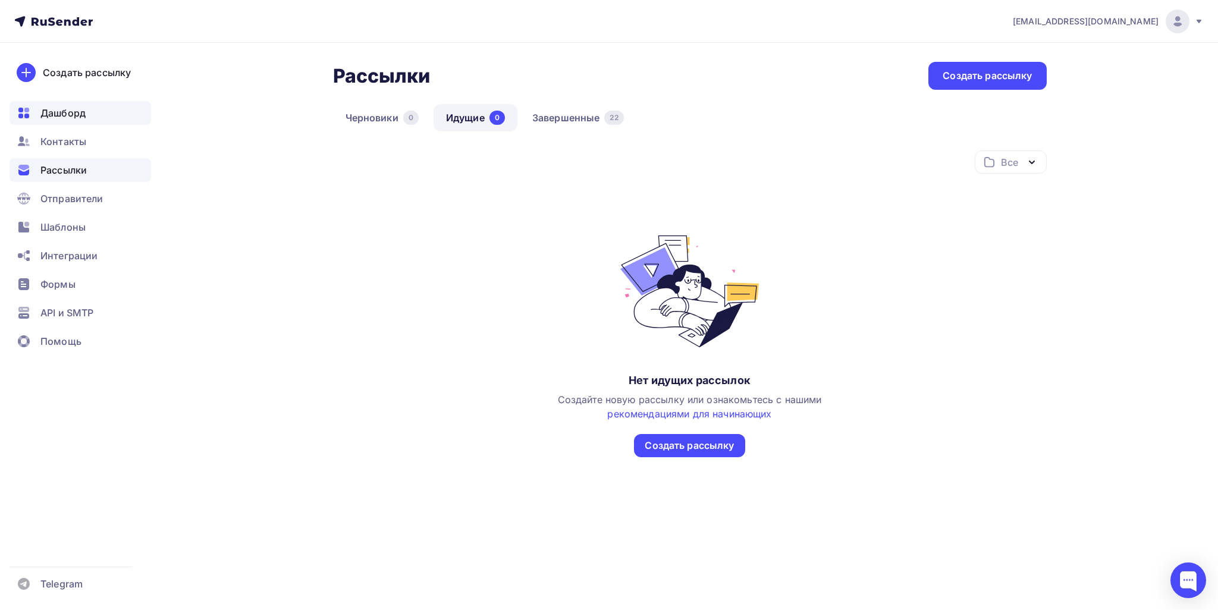
click at [62, 112] on span "Дашборд" at bounding box center [62, 113] width 45 height 14
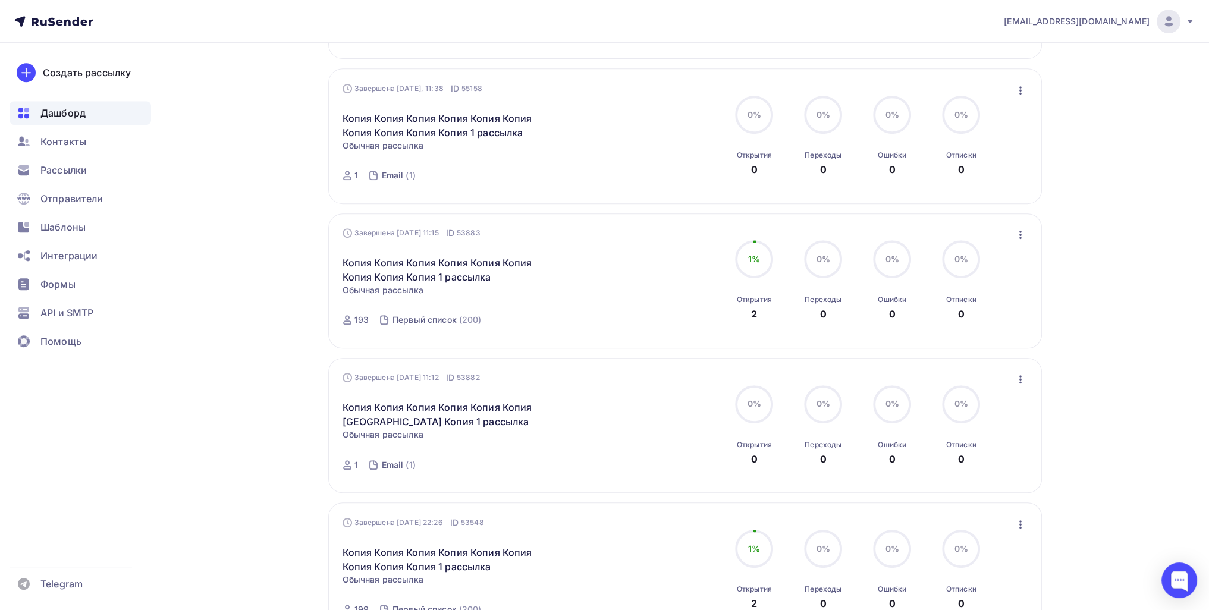
scroll to position [714, 0]
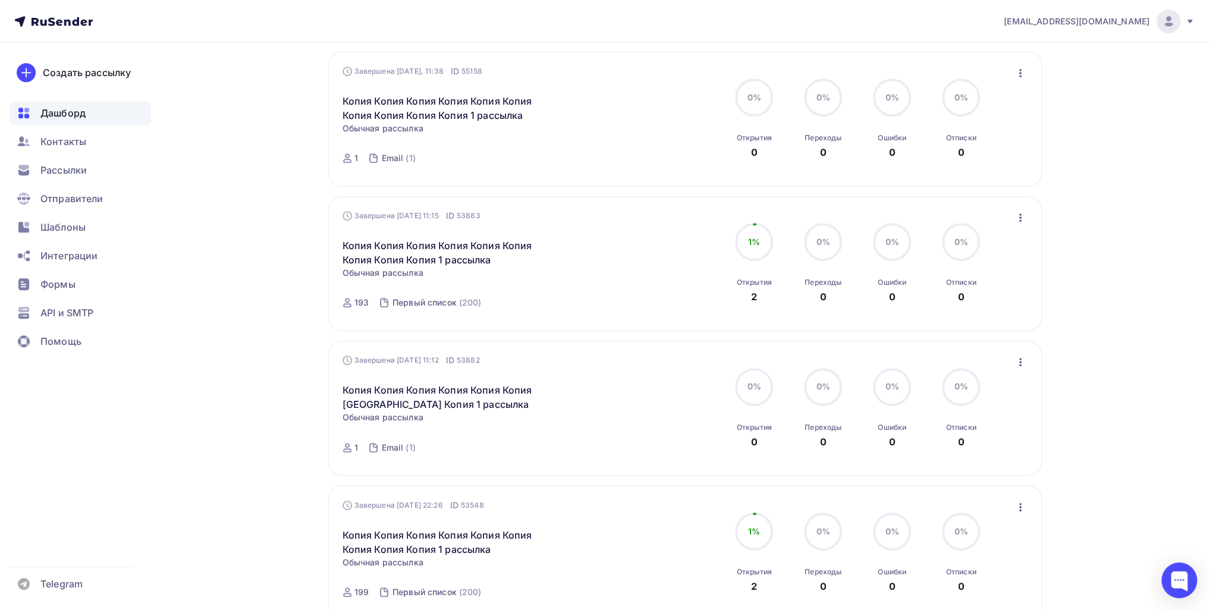
click at [1011, 223] on div "Завершена 29.07.2025, 11:15 ID 53883 Копия Копия Копия Копия Копия Копия Копия …" at bounding box center [686, 263] width 686 height 107
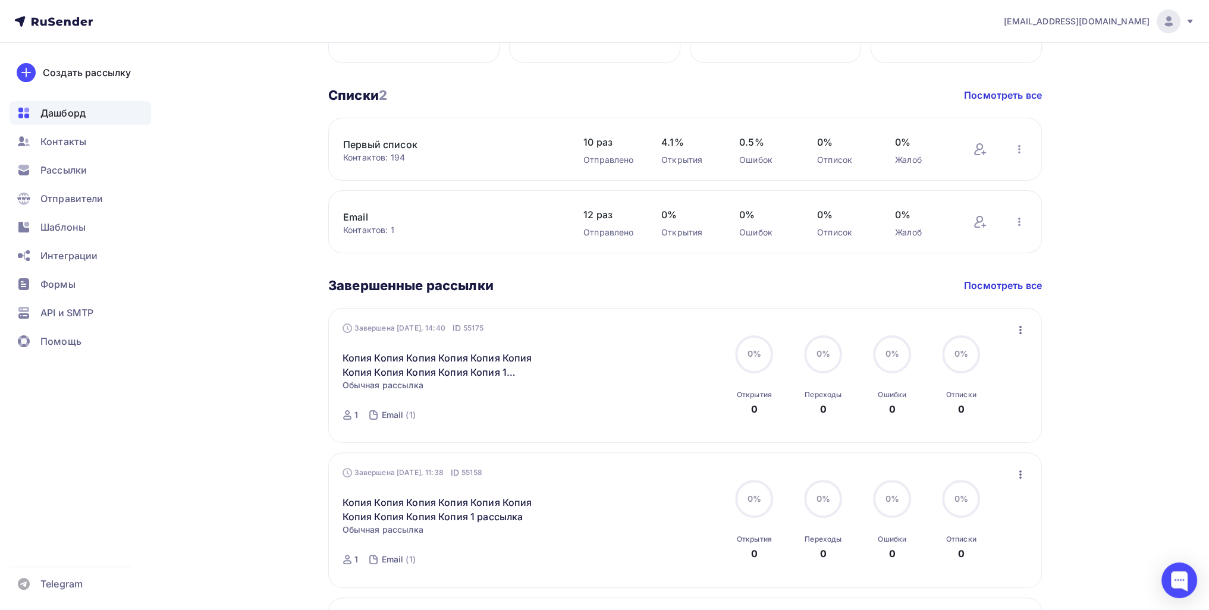
scroll to position [297, 0]
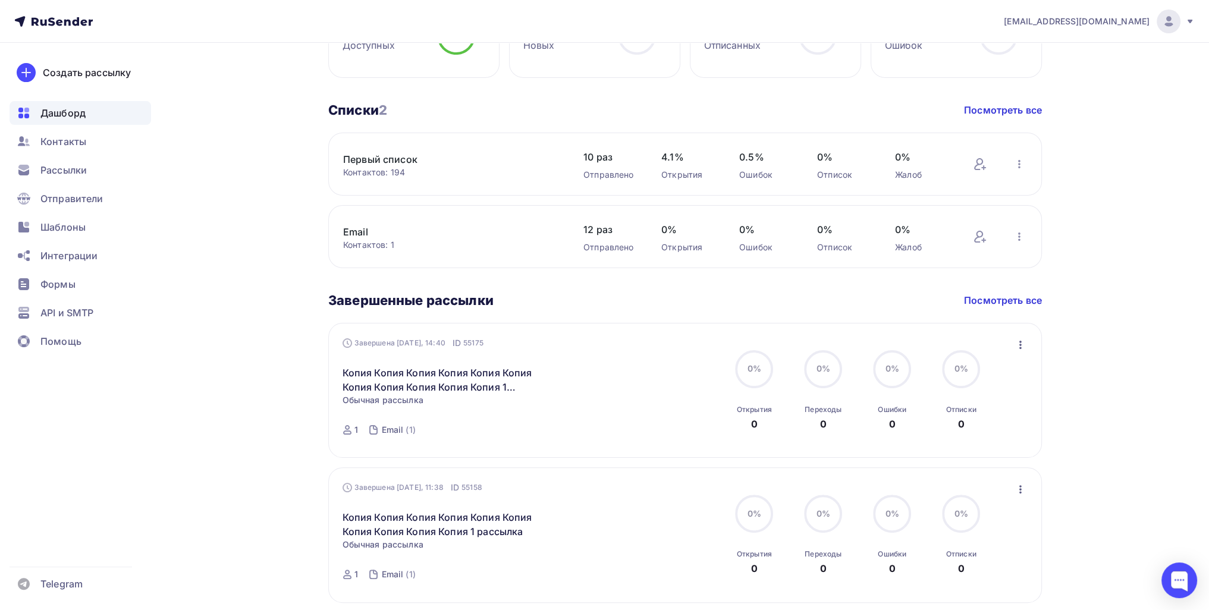
click at [1023, 486] on icon "button" at bounding box center [1020, 489] width 14 height 14
click at [1022, 338] on icon "button" at bounding box center [1020, 345] width 14 height 14
click at [982, 430] on link "Копировать в новую" at bounding box center [965, 423] width 136 height 24
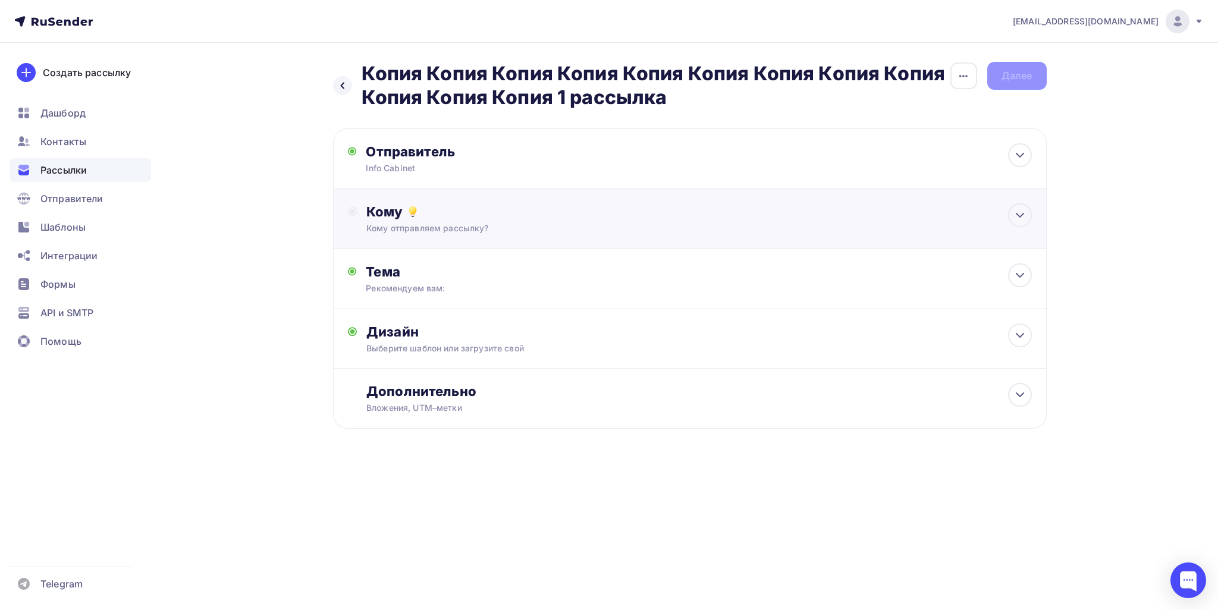
click at [649, 213] on div "Кому" at bounding box center [698, 211] width 665 height 17
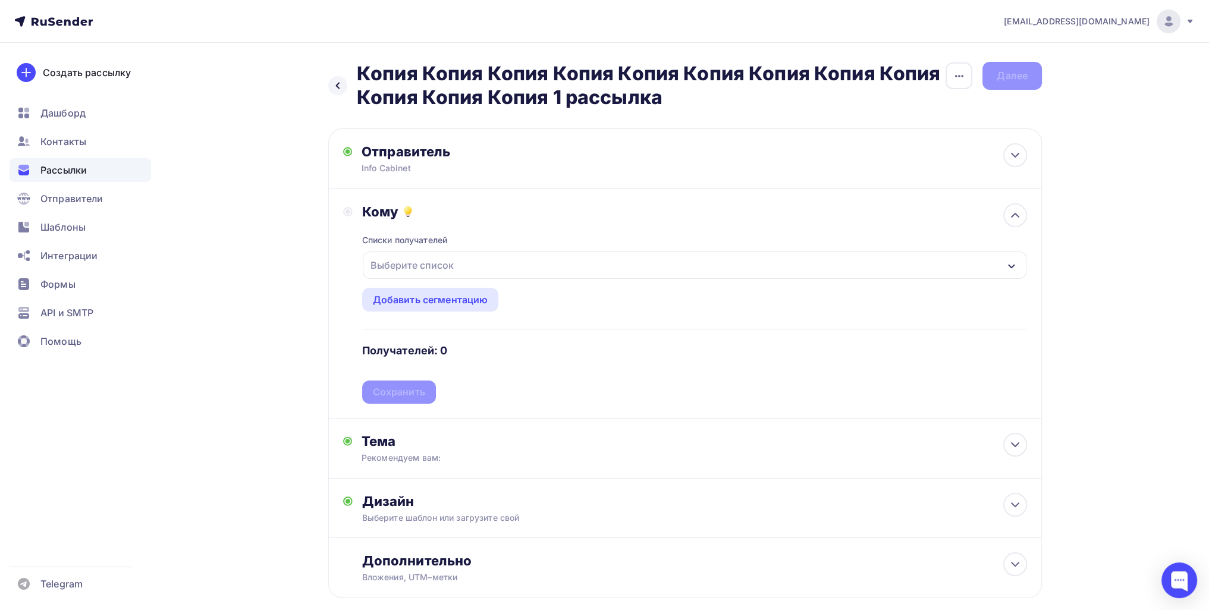
click at [475, 263] on div "Выберите список" at bounding box center [695, 265] width 664 height 27
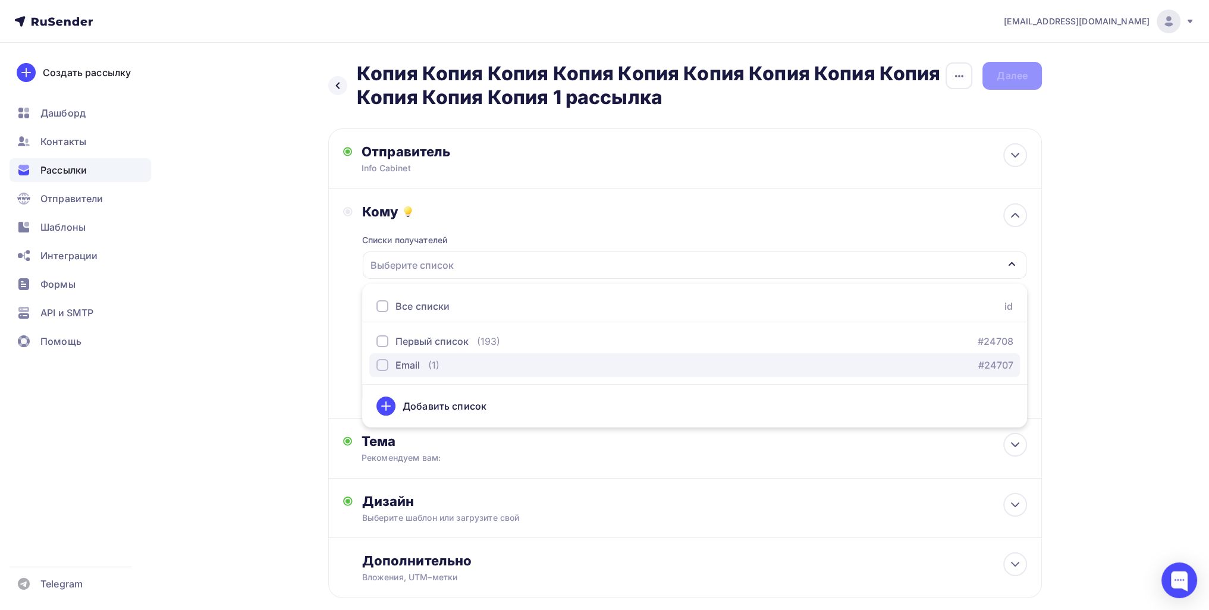
click at [431, 369] on div "(1)" at bounding box center [433, 365] width 11 height 14
drag, startPoint x: 194, startPoint y: 353, endPoint x: 235, endPoint y: 363, distance: 42.3
click at [195, 354] on div "Назад Копия Копия Копия Копия Копия Копия Копия Копия Копия Копия Копия Копия 1…" at bounding box center [604, 359] width 975 height 632
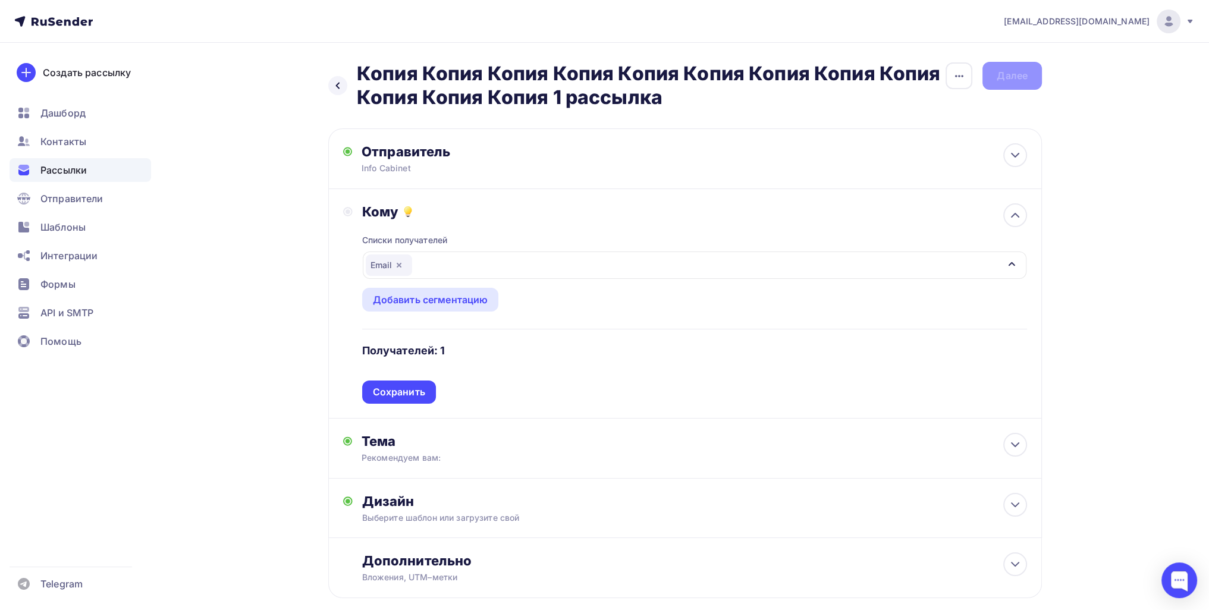
click at [388, 392] on div "Сохранить" at bounding box center [399, 392] width 52 height 14
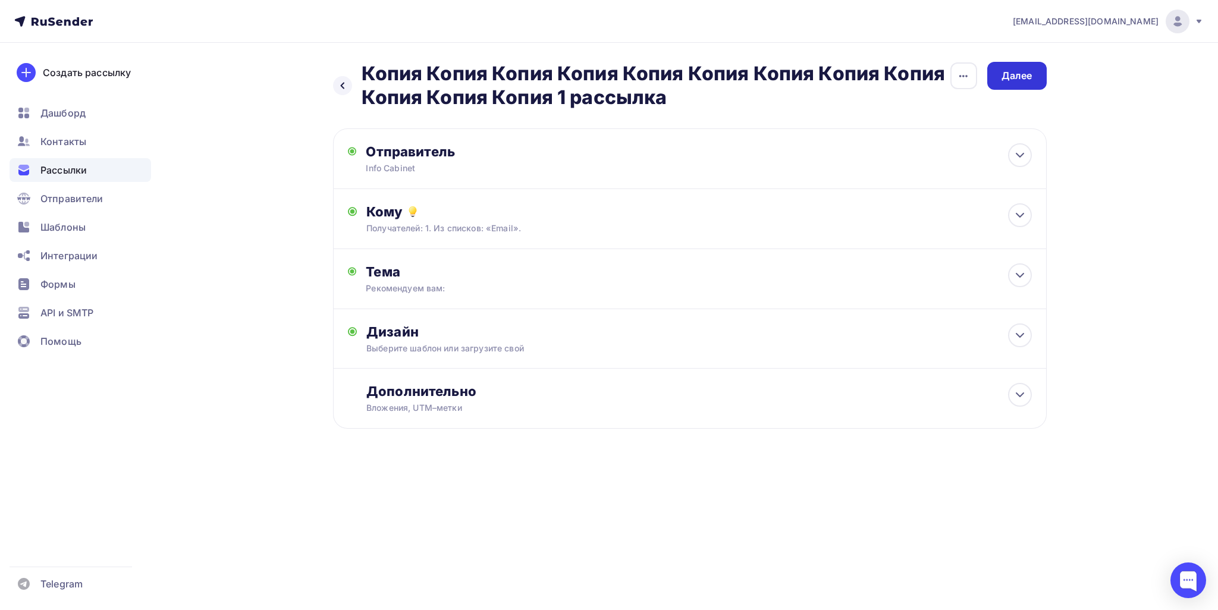
click at [1001, 73] on div "Далее" at bounding box center [1016, 76] width 59 height 28
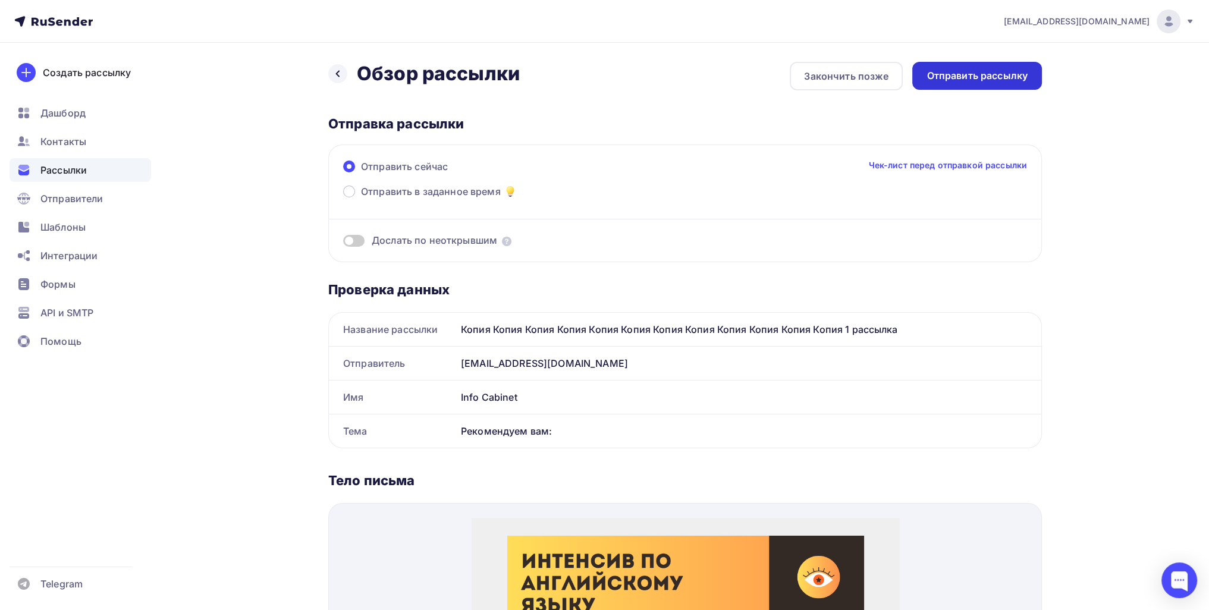
click at [949, 77] on div "Отправить рассылку" at bounding box center [977, 76] width 101 height 14
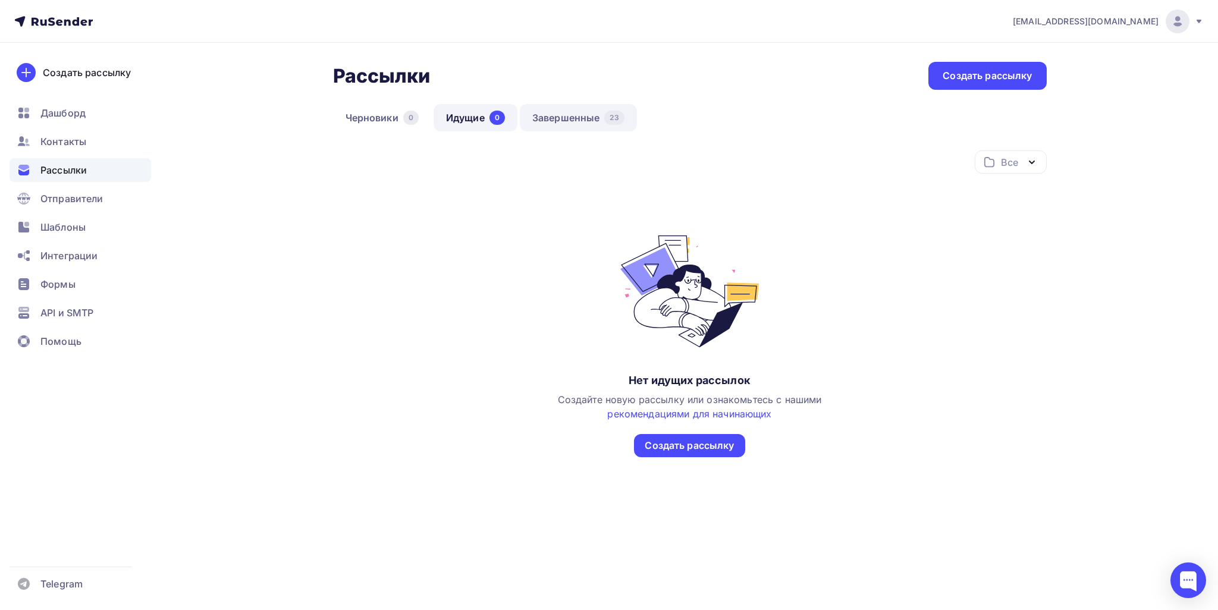
click at [558, 110] on link "Завершенные 23" at bounding box center [578, 117] width 117 height 27
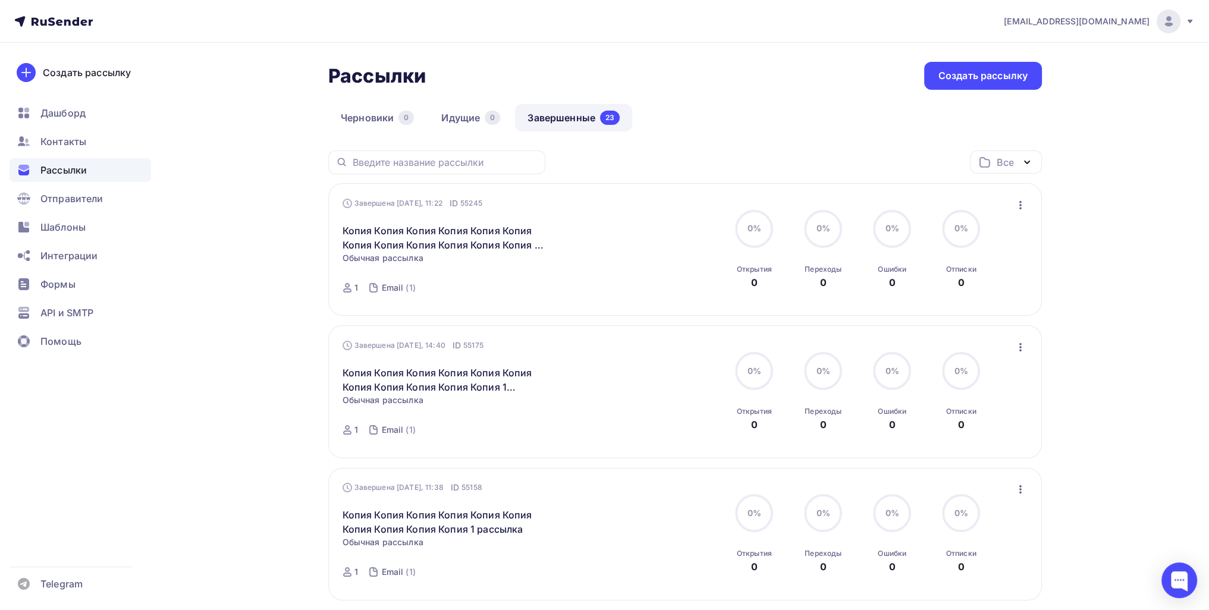
click at [1020, 205] on icon "button" at bounding box center [1020, 205] width 14 height 14
click at [963, 285] on div "Копировать в новую" at bounding box center [966, 283] width 122 height 14
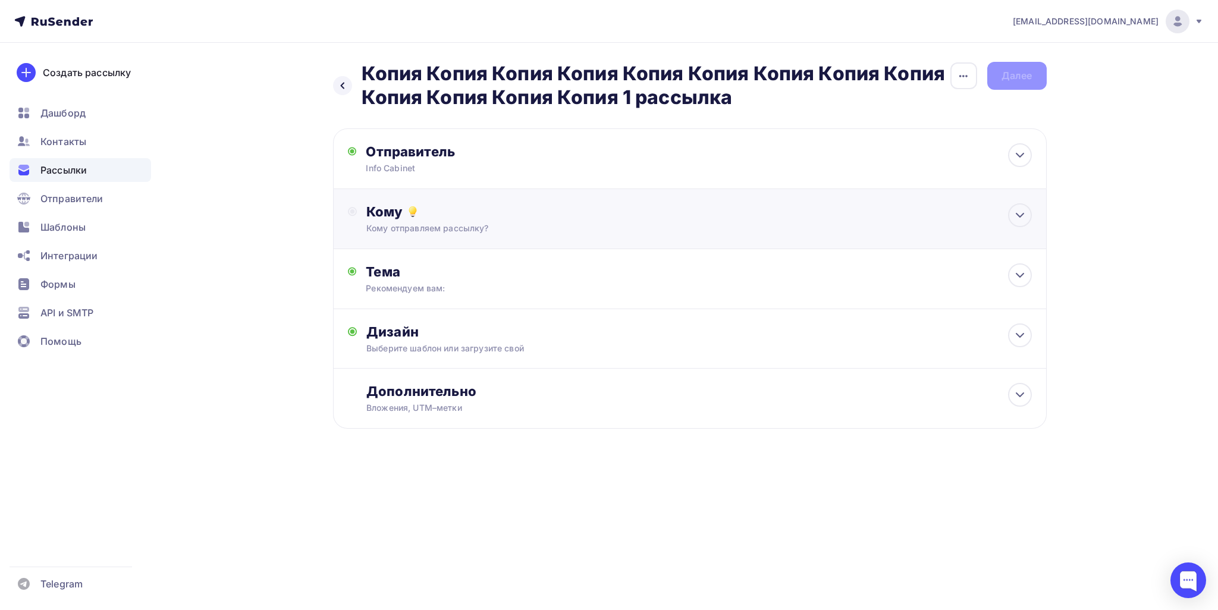
click at [523, 215] on div "Кому" at bounding box center [698, 211] width 665 height 17
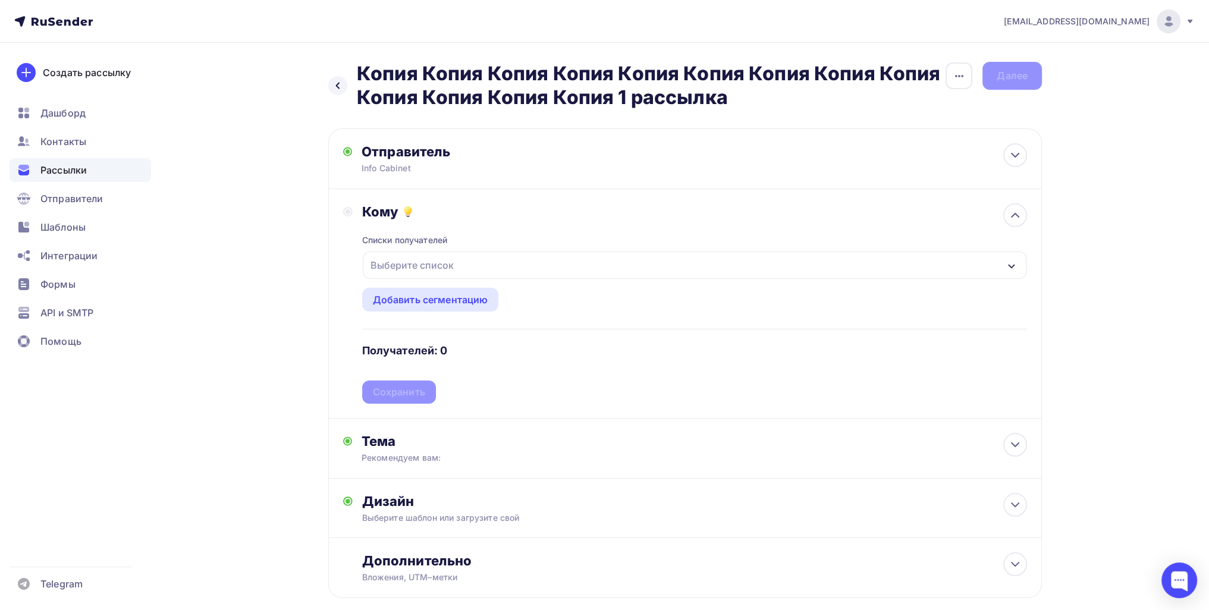
click at [467, 266] on div "Выберите список" at bounding box center [695, 265] width 664 height 27
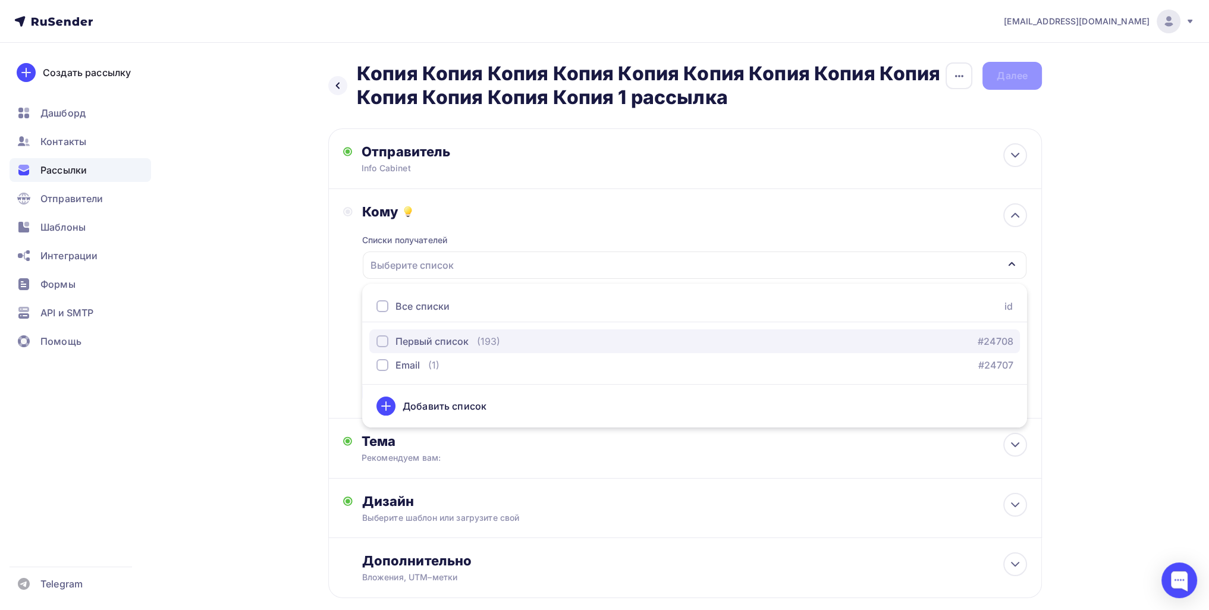
click at [450, 348] on button "Первый список (193) #24708" at bounding box center [694, 341] width 651 height 24
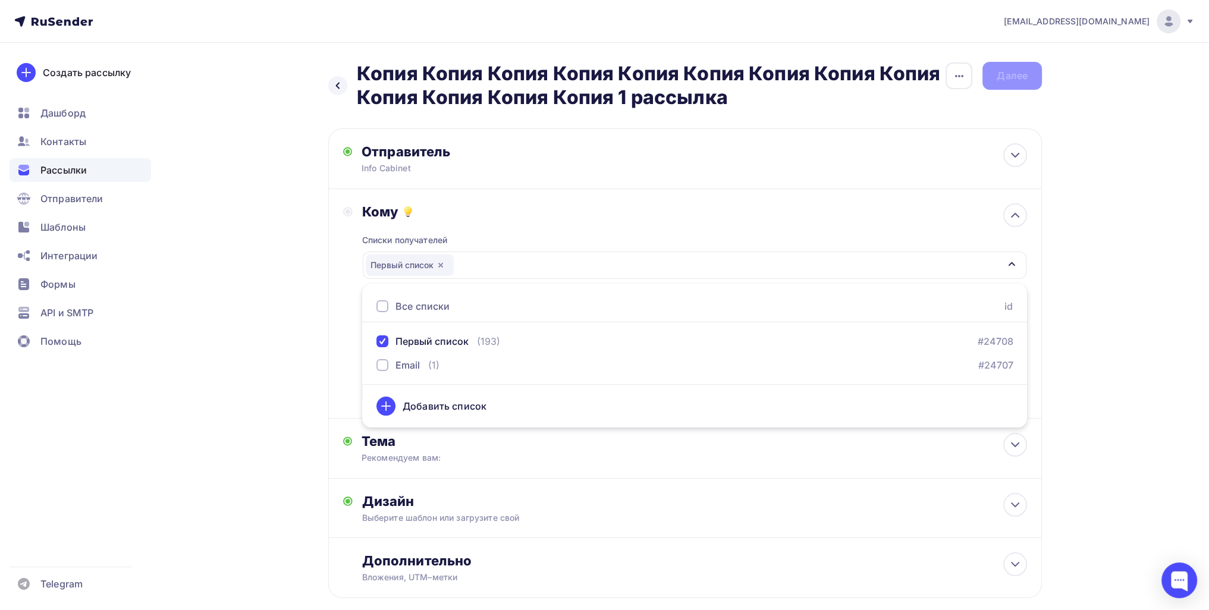
click at [312, 347] on div "Назад Копия Копия Копия Копия Копия Копия Копия Копия Копия Копия Копия Копия К…" at bounding box center [604, 359] width 975 height 632
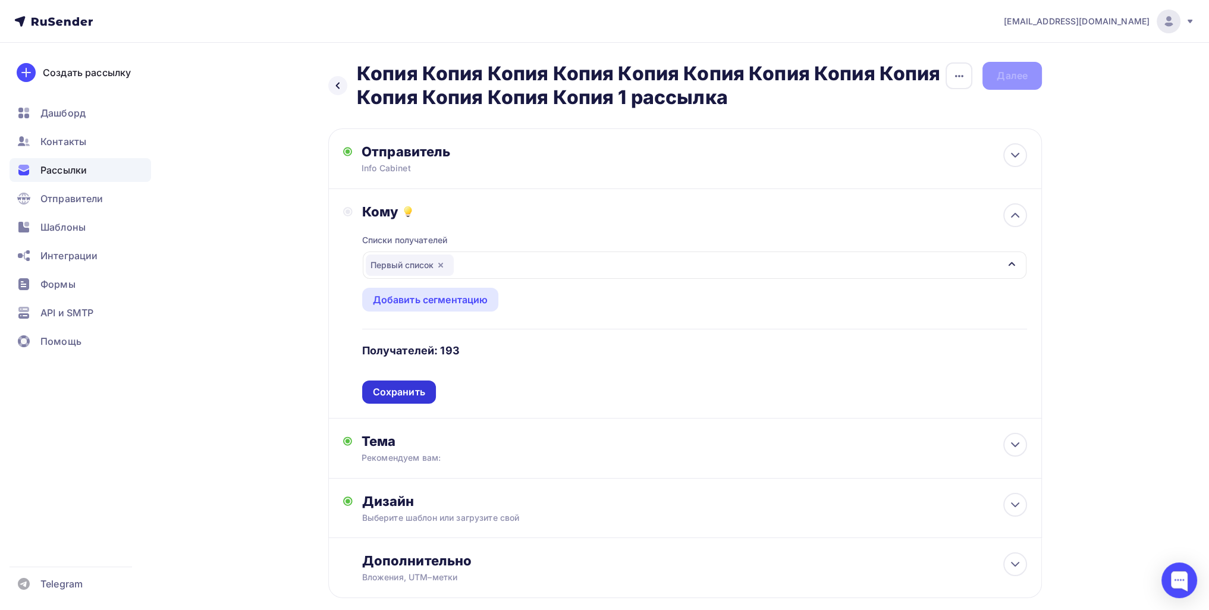
click at [404, 381] on div "Сохранить" at bounding box center [399, 392] width 74 height 23
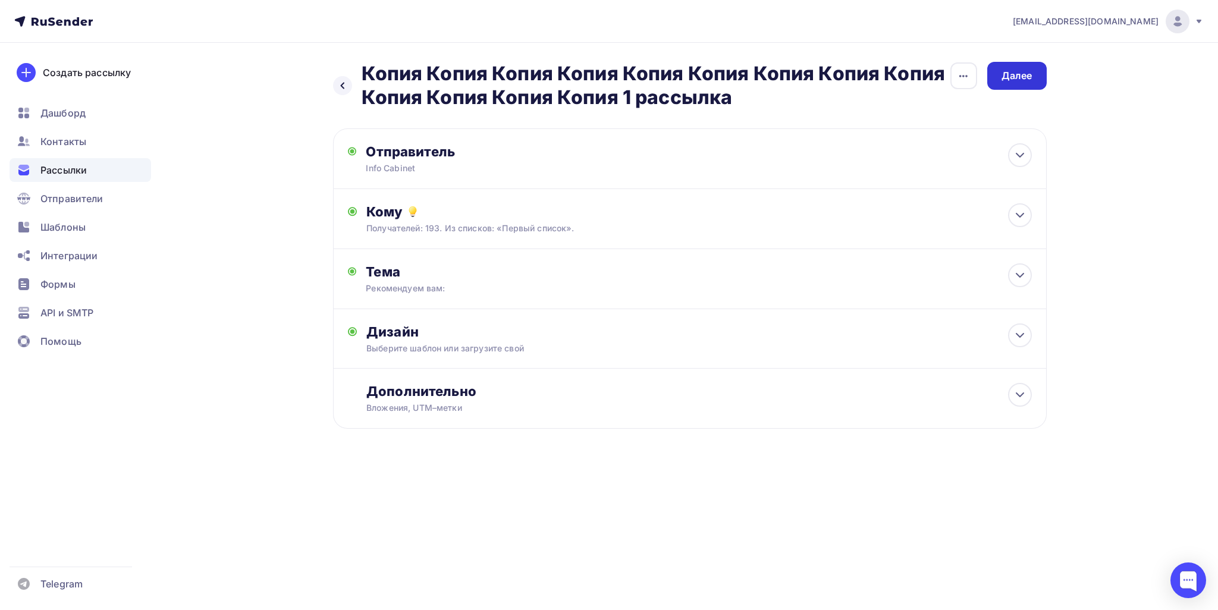
click at [1009, 62] on div "Далее" at bounding box center [1016, 76] width 59 height 28
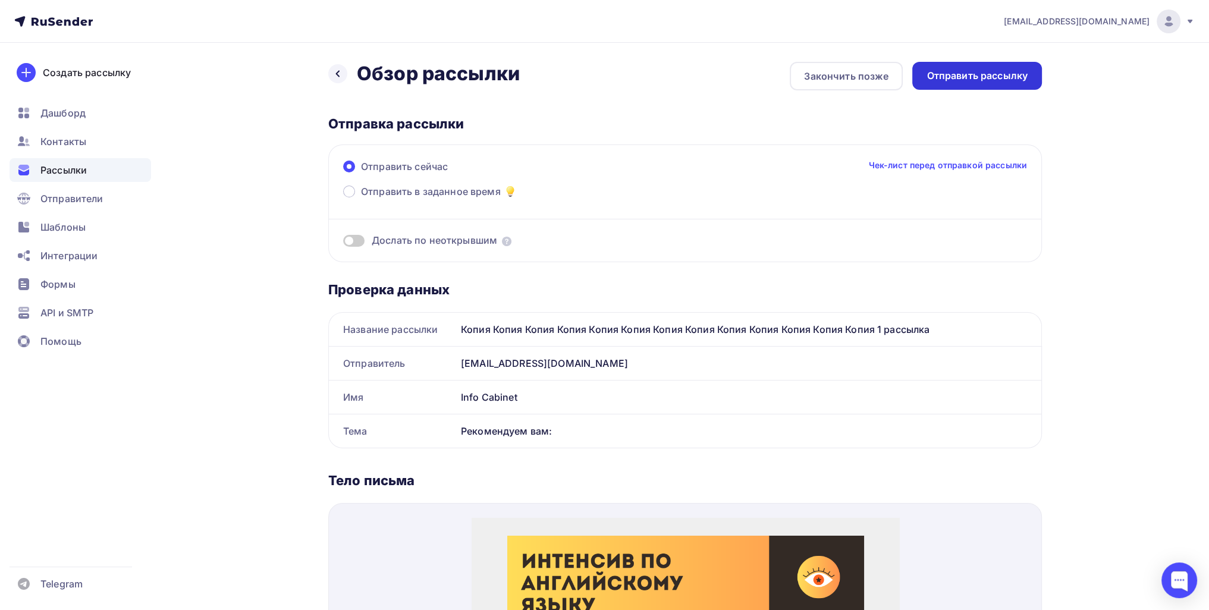
click at [978, 64] on div "Отправить рассылку" at bounding box center [977, 76] width 130 height 28
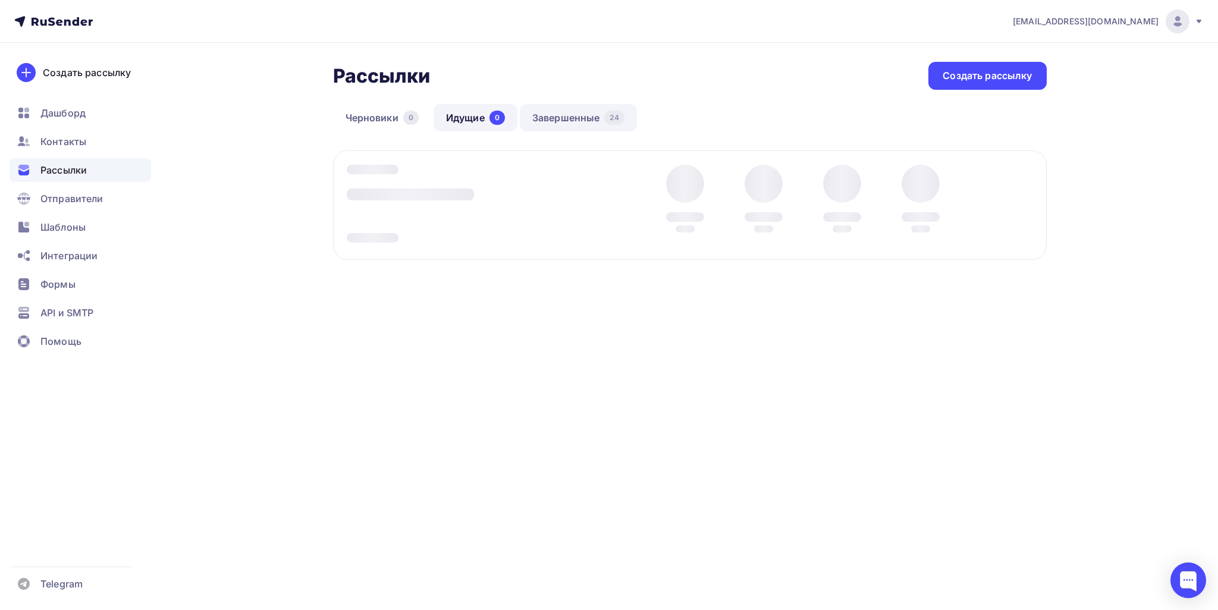
click at [567, 111] on link "Завершенные 24" at bounding box center [578, 117] width 117 height 27
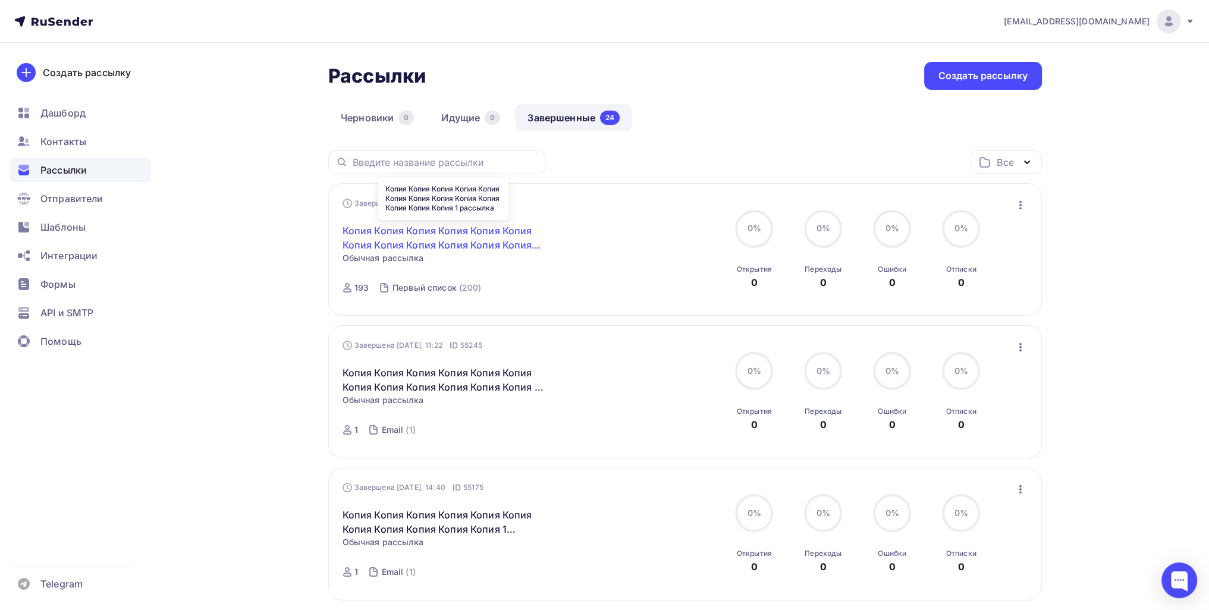
click at [404, 234] on link "Копия Копия Копия Копия Копия Копия Копия Копия Копия Копия Копия Копия Копия 1…" at bounding box center [445, 238] width 204 height 29
